Goal: Task Accomplishment & Management: Manage account settings

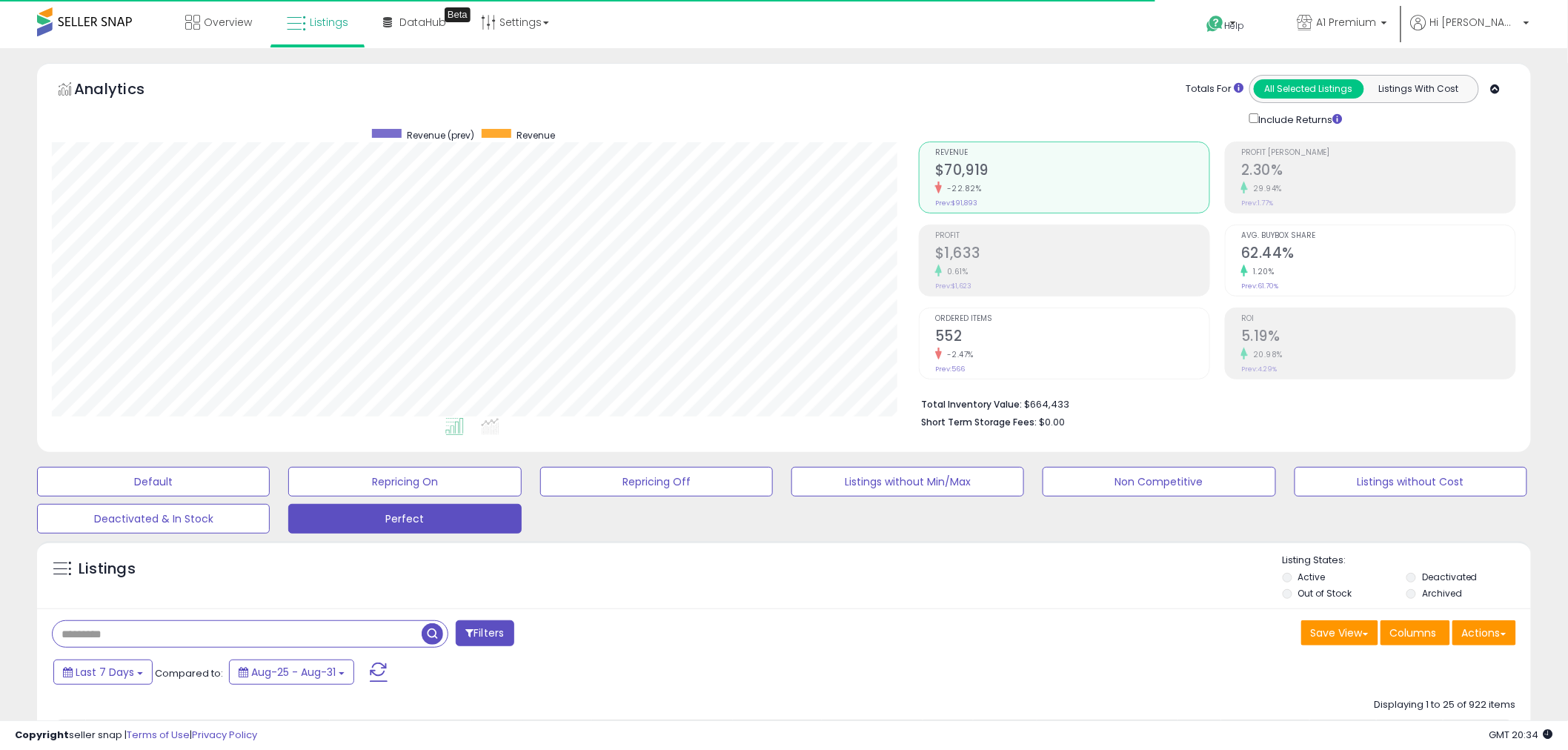
scroll to position [304, 867]
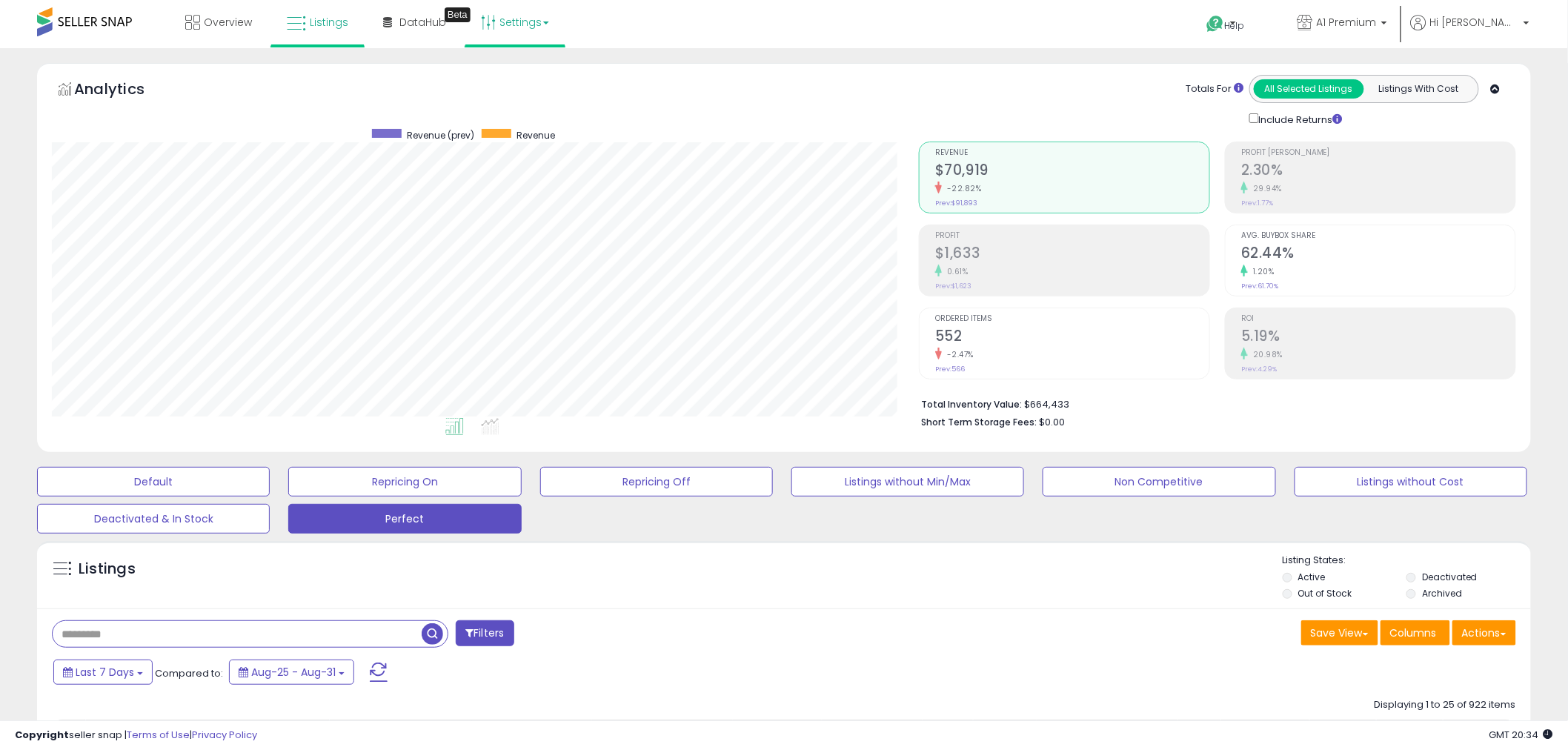
click at [496, 8] on link "Settings" at bounding box center [515, 22] width 91 height 45
click at [510, 72] on link "Store settings" at bounding box center [517, 76] width 67 height 14
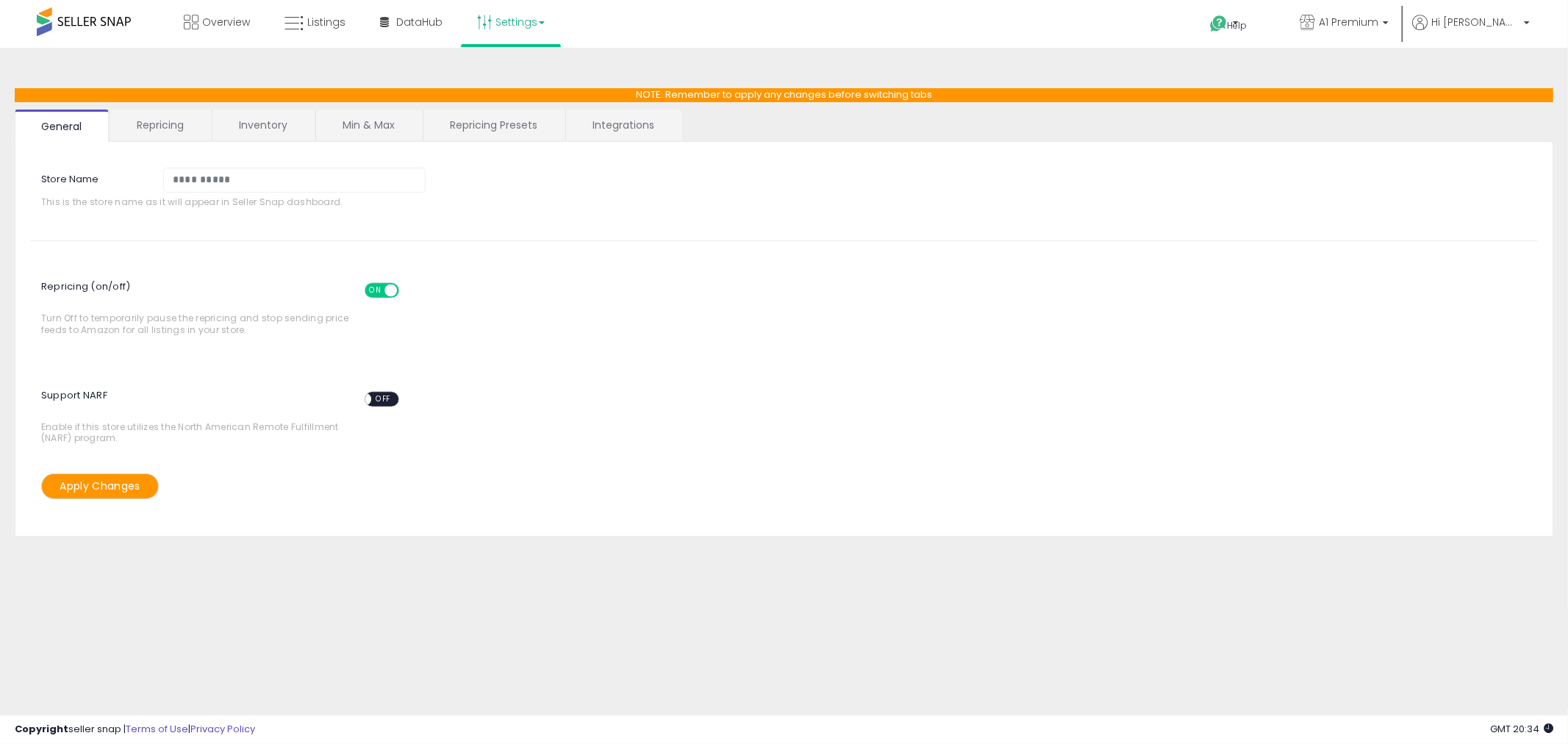
click at [166, 118] on link "Repricing" at bounding box center [160, 125] width 100 height 31
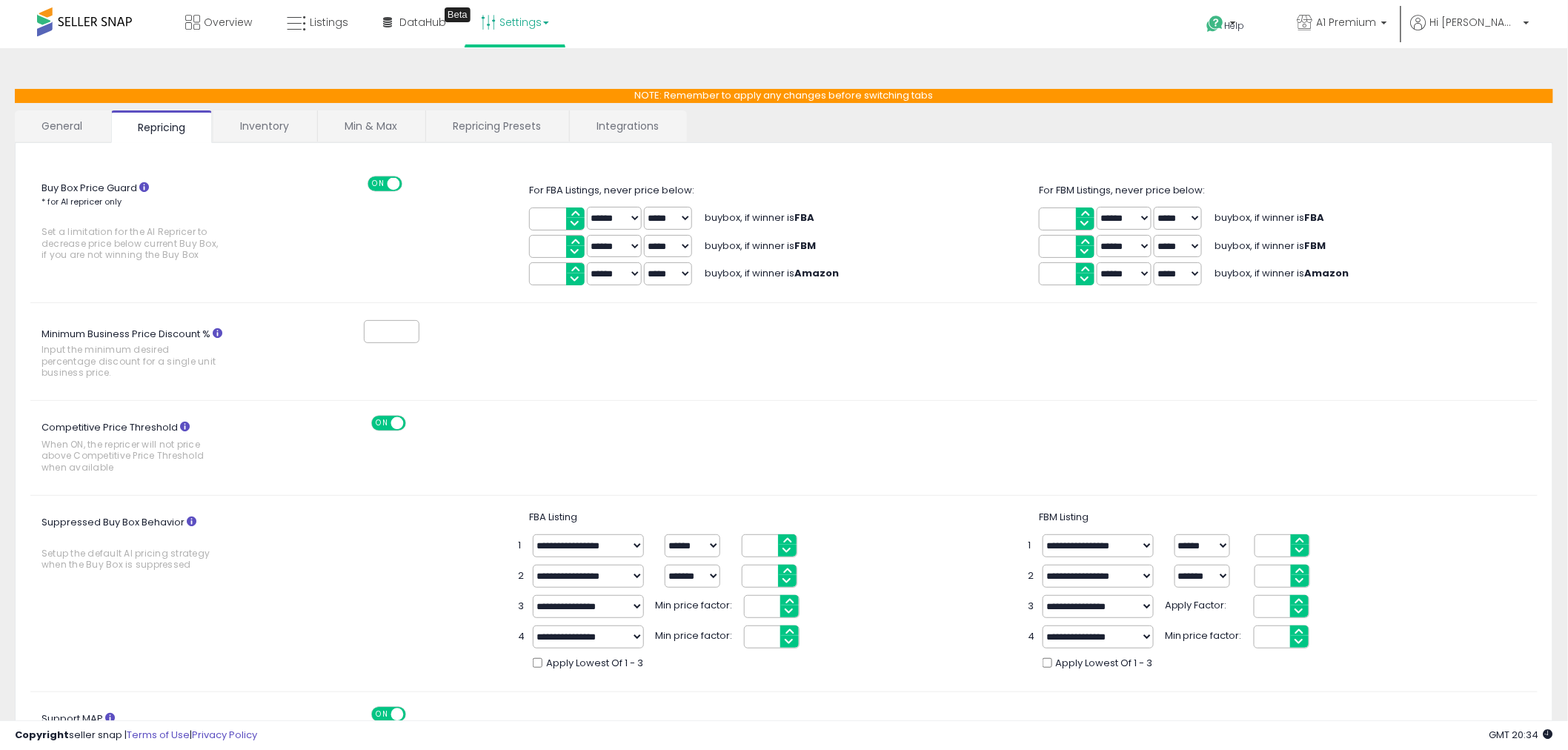
click at [259, 122] on link "Inventory" at bounding box center [264, 126] width 103 height 31
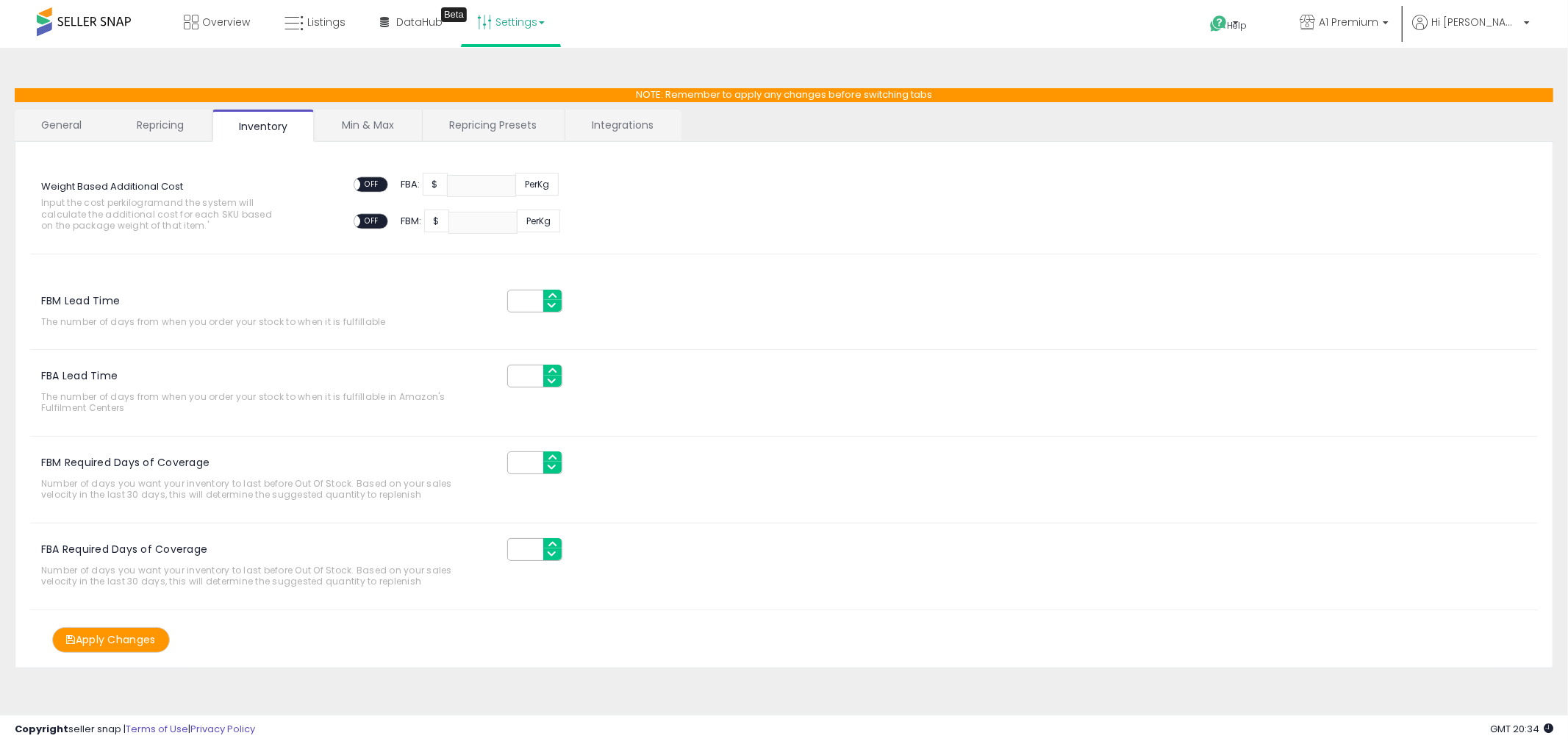
click at [357, 125] on link "Min & Max" at bounding box center [368, 125] width 105 height 31
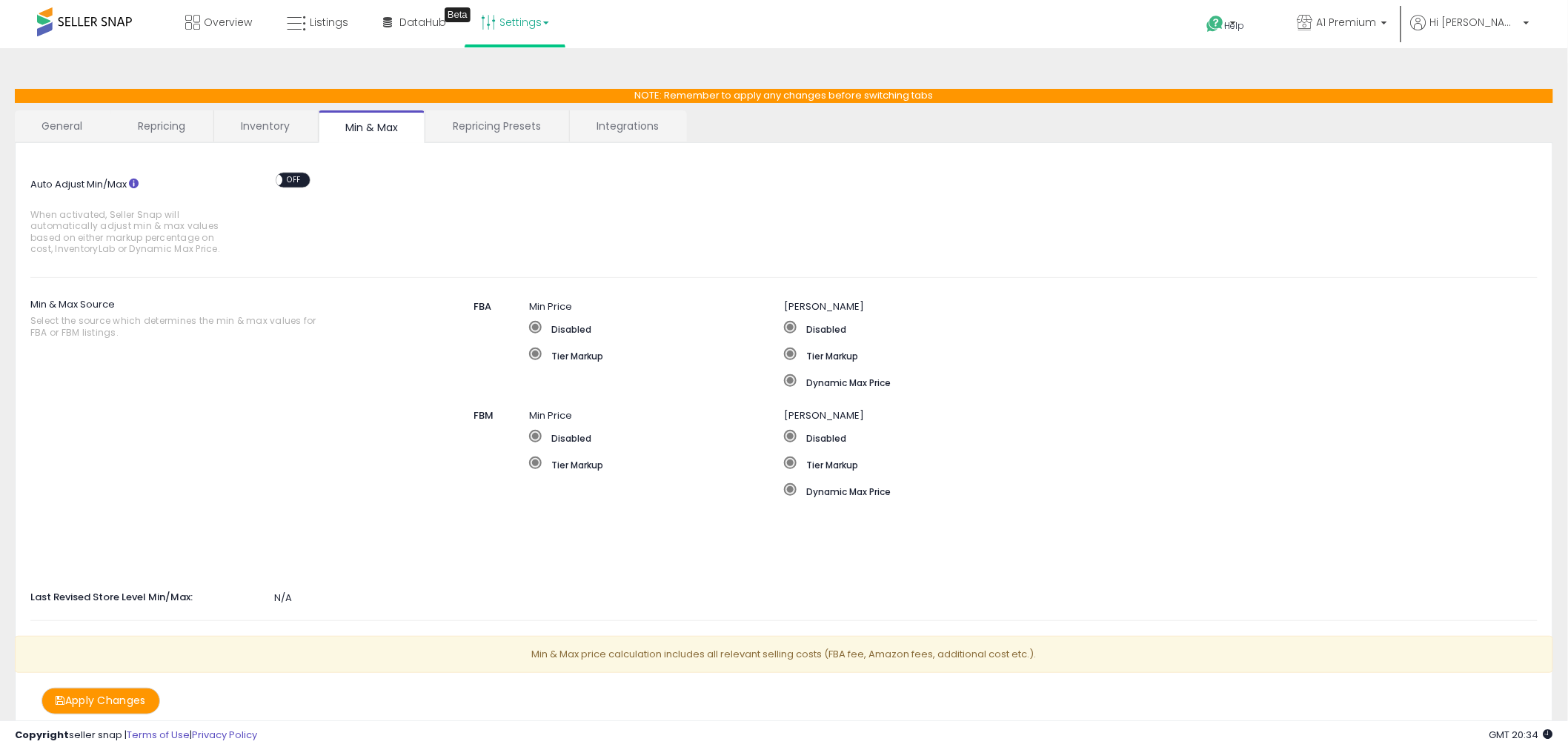
click at [464, 144] on div "Auto Adjust Min/Max When activated, Seller Snap will automatically adjust min &…" at bounding box center [784, 442] width 1538 height 598
click at [467, 136] on link "Repricing Presets" at bounding box center [497, 126] width 142 height 31
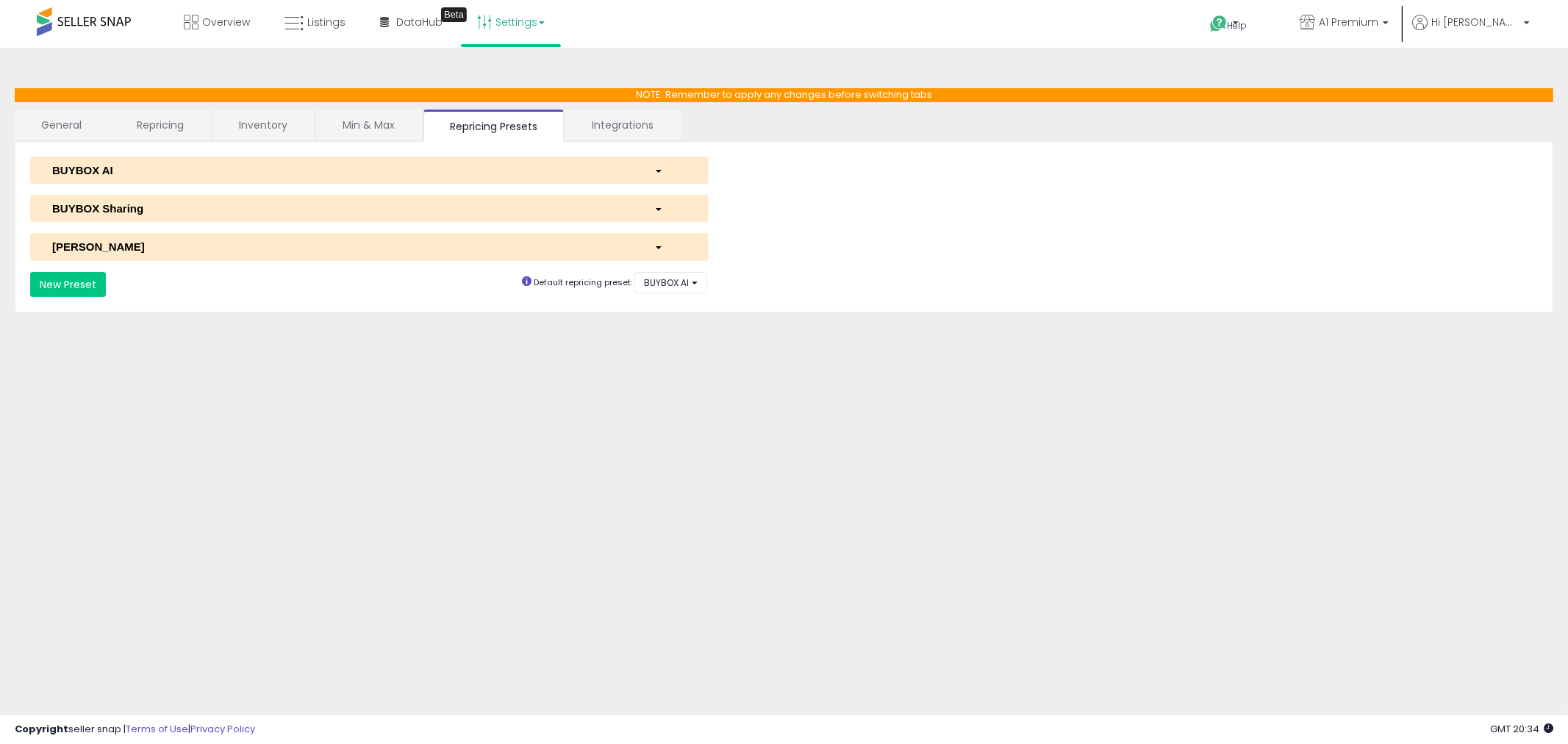
click at [648, 127] on link "Integrations" at bounding box center [622, 125] width 114 height 31
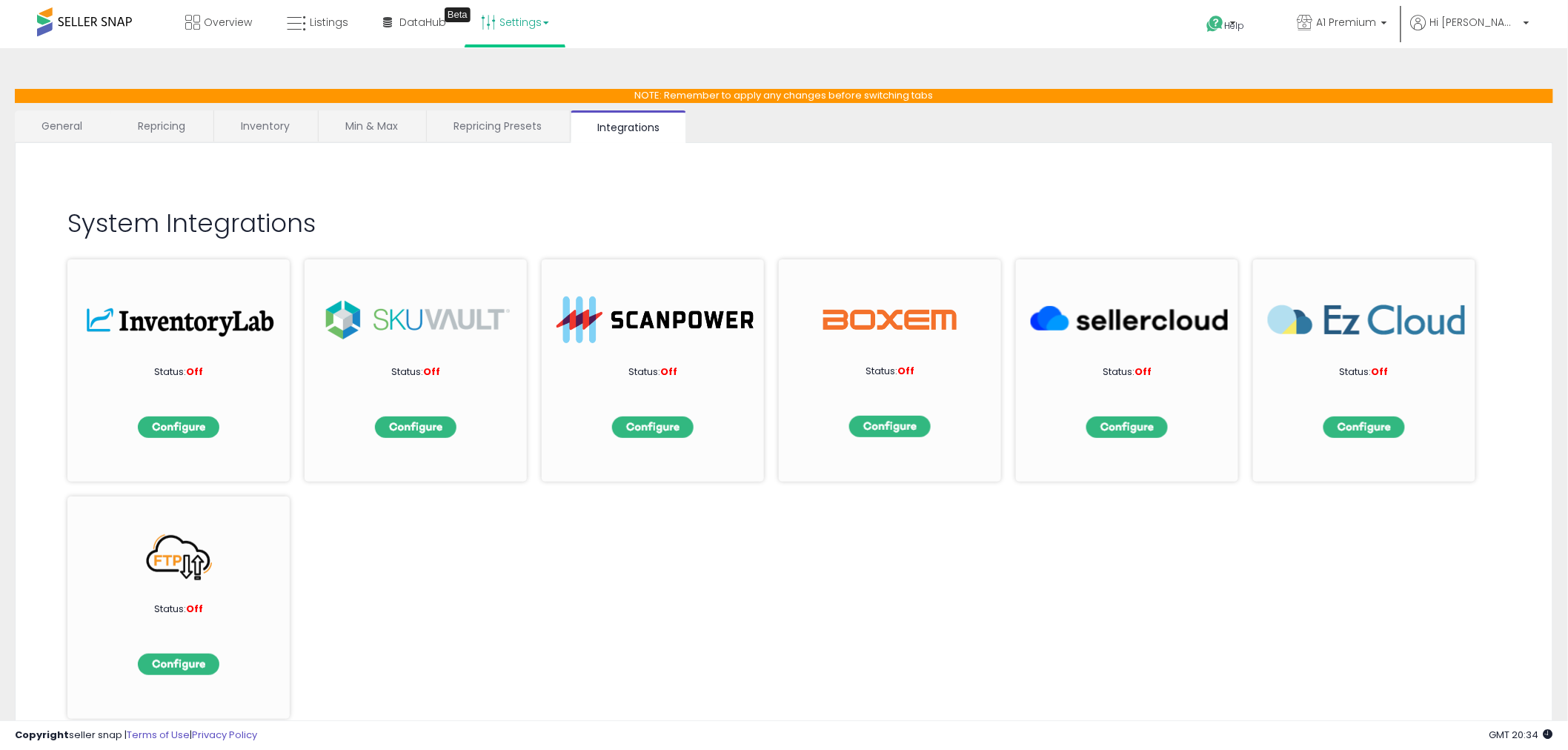
click at [91, 135] on link "General" at bounding box center [62, 126] width 95 height 31
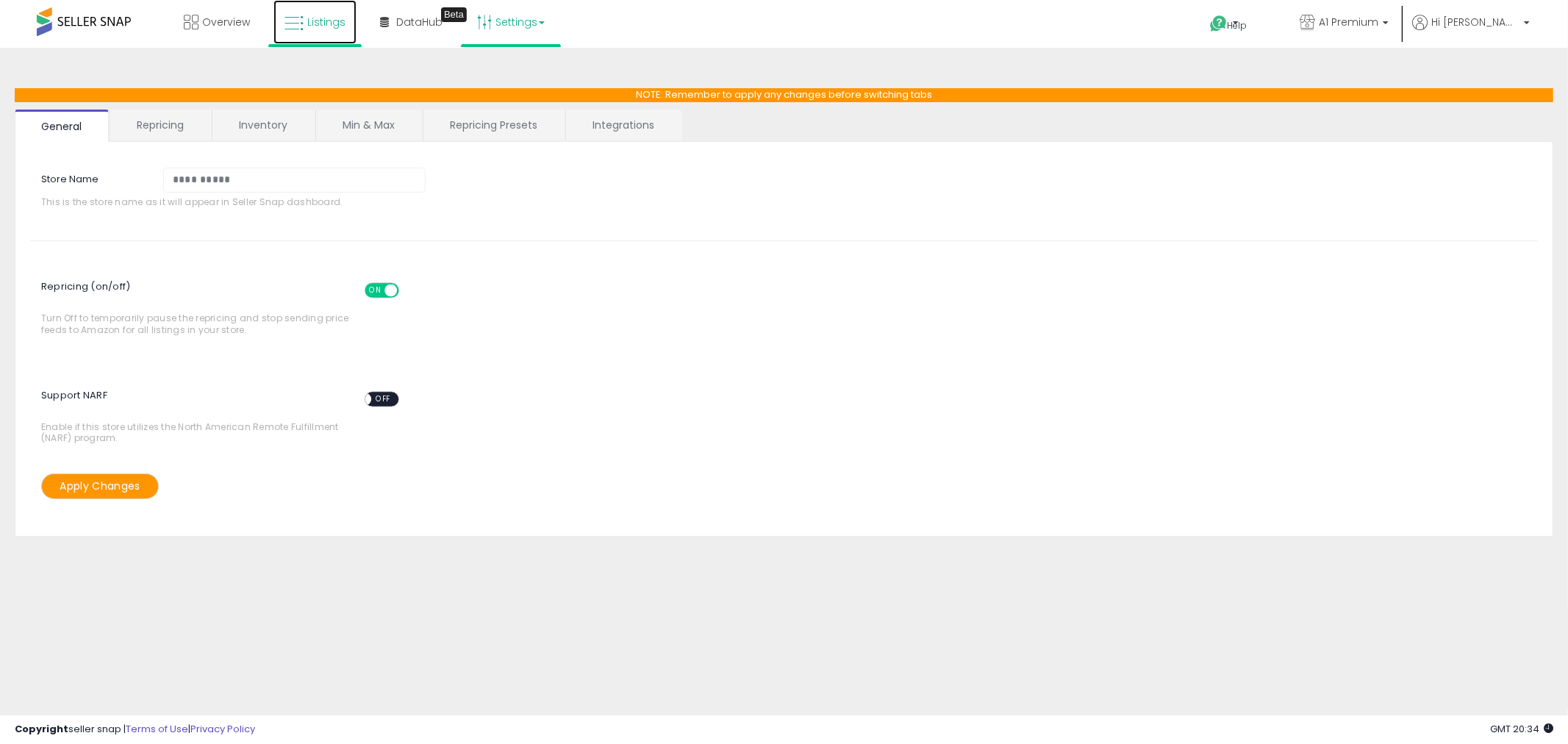
click at [319, 9] on link "Listings" at bounding box center [314, 22] width 83 height 44
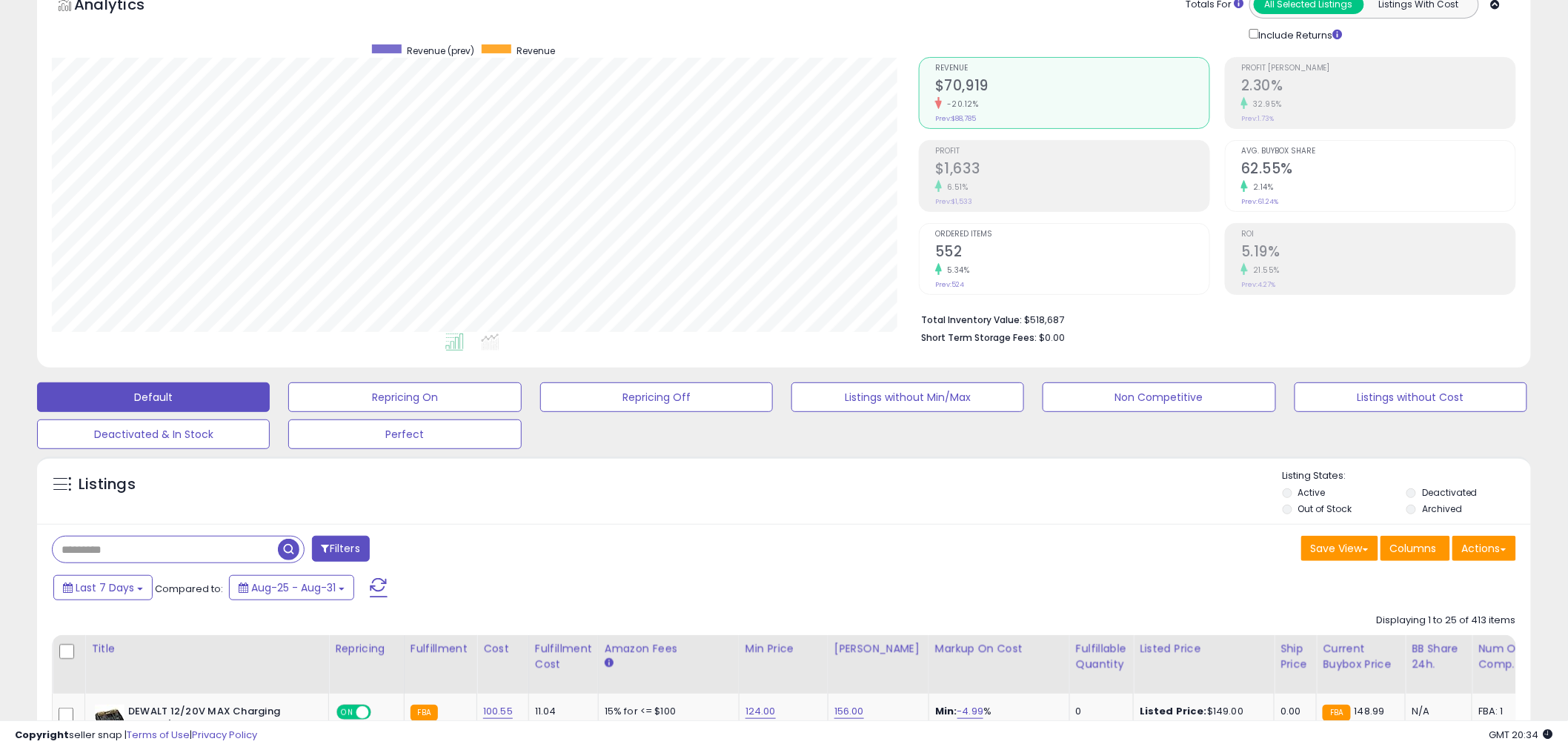
scroll to position [82, 0]
